Goal: Complete application form: Complete application form

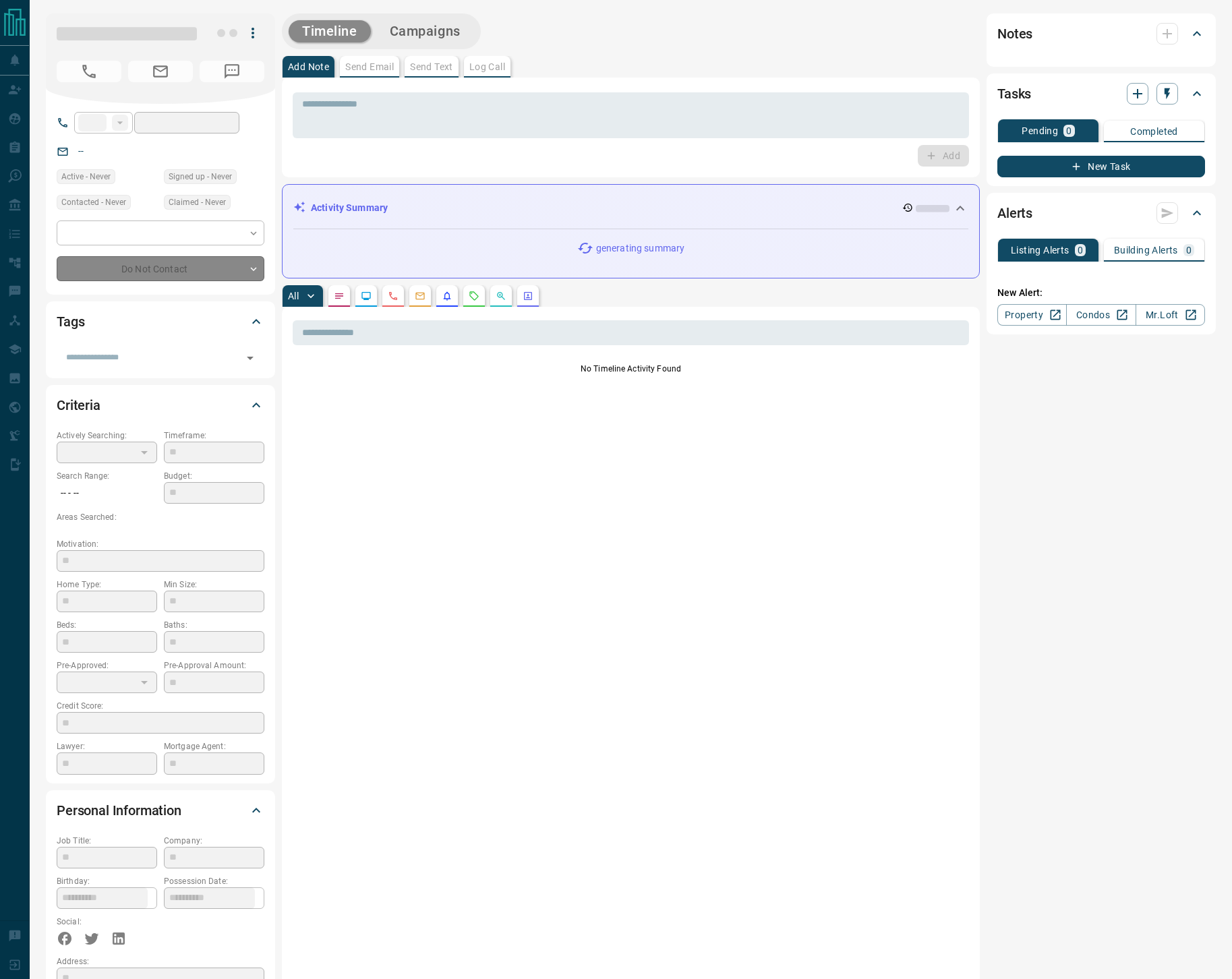
type input "**"
type input "**********"
type input "*"
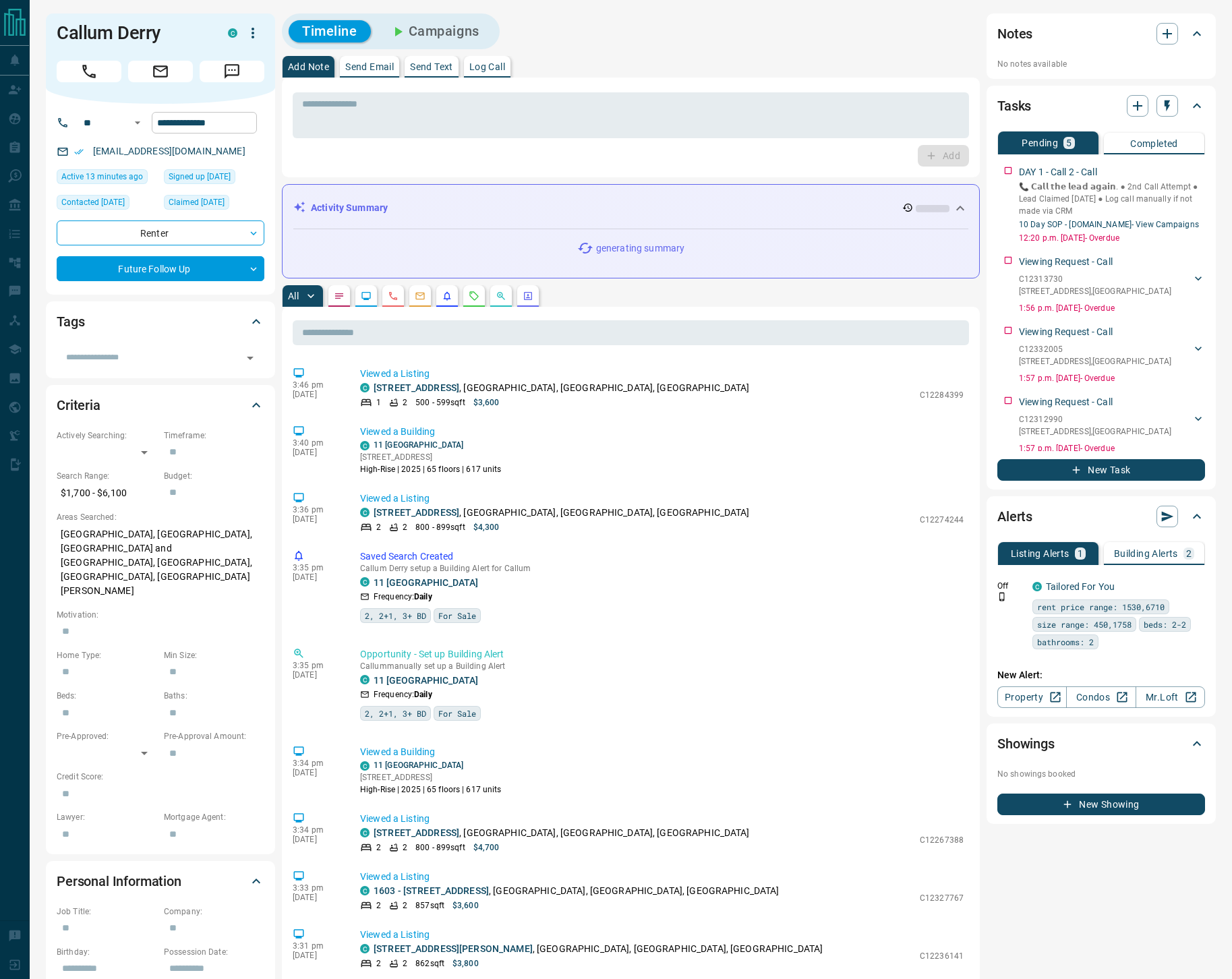
click at [203, 124] on input "**********" at bounding box center [204, 123] width 105 height 22
